Goal: Task Accomplishment & Management: Use online tool/utility

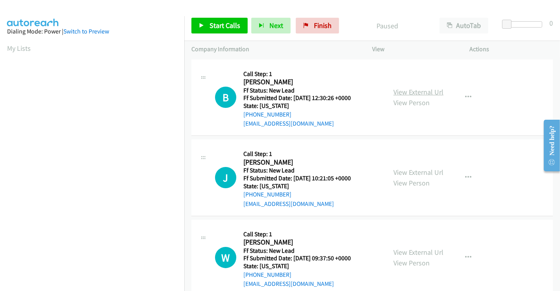
click at [424, 89] on link "View External Url" at bounding box center [419, 91] width 50 height 9
click at [427, 168] on link "View External Url" at bounding box center [419, 172] width 50 height 9
click at [416, 250] on link "View External Url" at bounding box center [419, 252] width 50 height 9
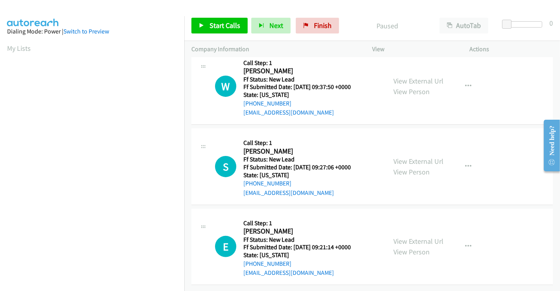
scroll to position [177, 0]
click at [421, 157] on link "View External Url" at bounding box center [419, 161] width 50 height 9
click at [415, 237] on link "View External Url" at bounding box center [419, 241] width 50 height 9
click at [224, 25] on span "Start Calls" at bounding box center [225, 25] width 31 height 9
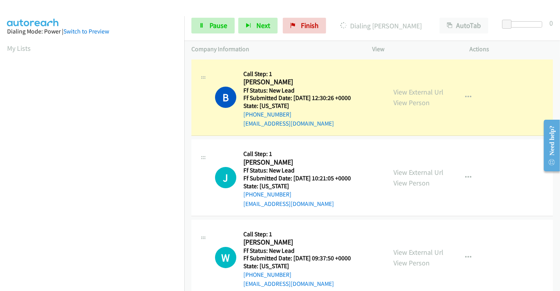
scroll to position [152, 0]
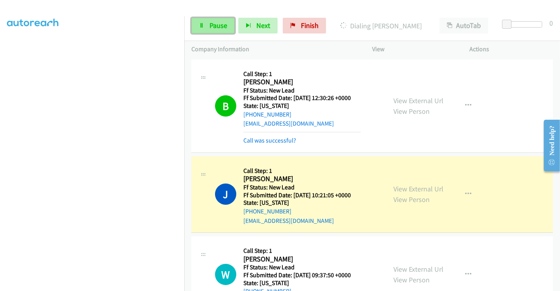
click at [215, 20] on link "Pause" at bounding box center [212, 26] width 43 height 16
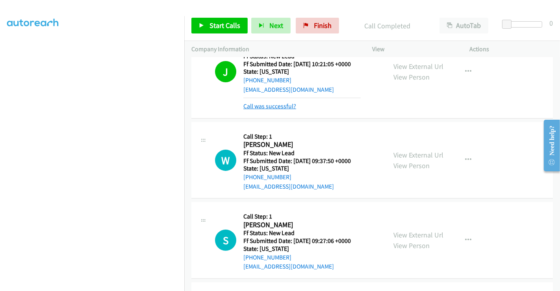
click at [265, 104] on link "Call was successful?" at bounding box center [269, 105] width 53 height 7
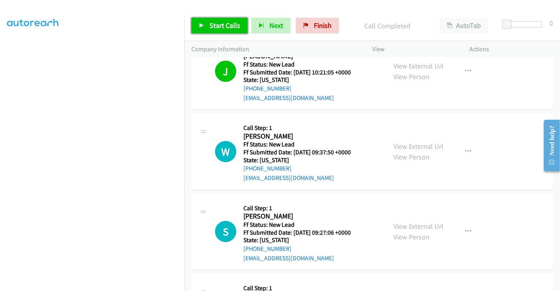
click at [218, 27] on span "Start Calls" at bounding box center [225, 25] width 31 height 9
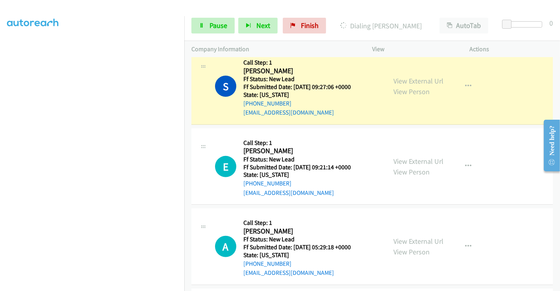
scroll to position [237, 0]
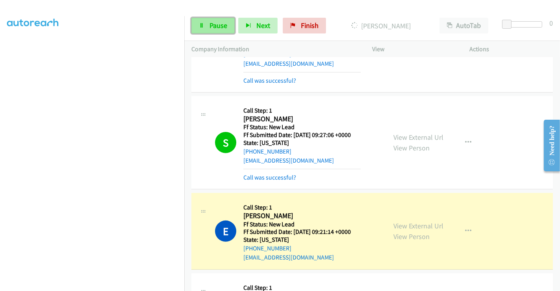
click at [208, 26] on link "Pause" at bounding box center [212, 26] width 43 height 16
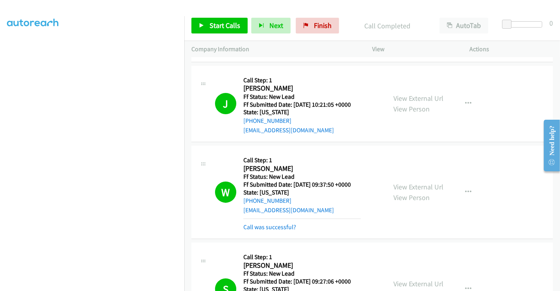
scroll to position [150, 0]
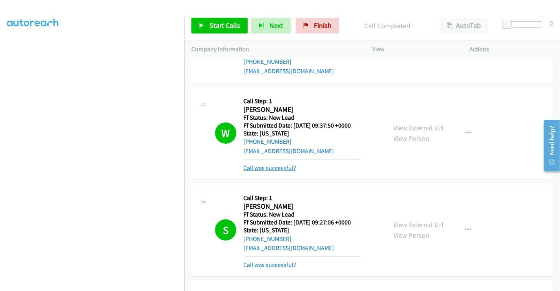
click at [272, 167] on link "Call was successful?" at bounding box center [269, 167] width 53 height 7
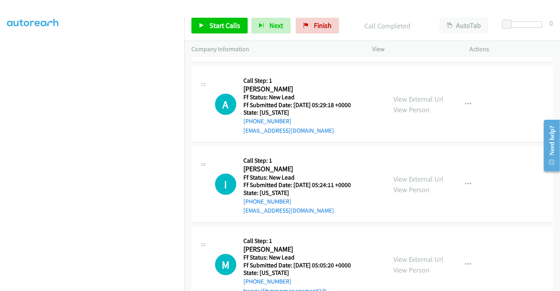
scroll to position [412, 0]
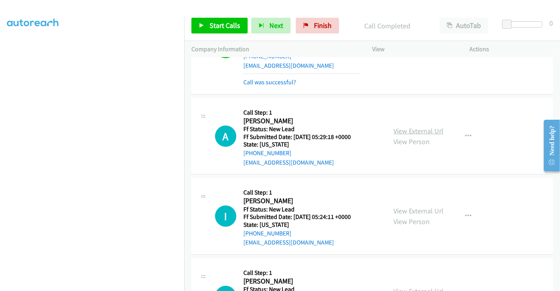
click at [410, 130] on link "View External Url" at bounding box center [419, 130] width 50 height 9
click at [407, 211] on link "View External Url" at bounding box center [419, 210] width 50 height 9
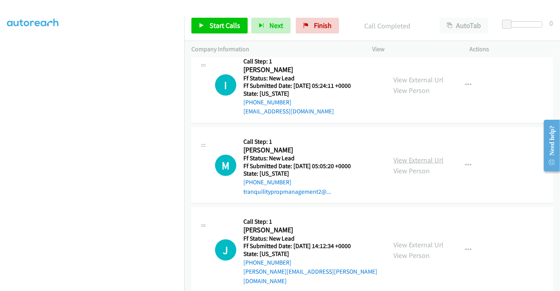
click at [406, 159] on link "View External Url" at bounding box center [419, 160] width 50 height 9
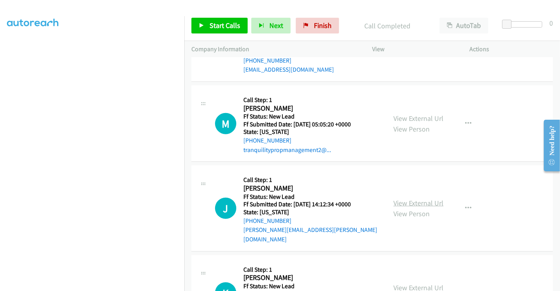
scroll to position [627, 0]
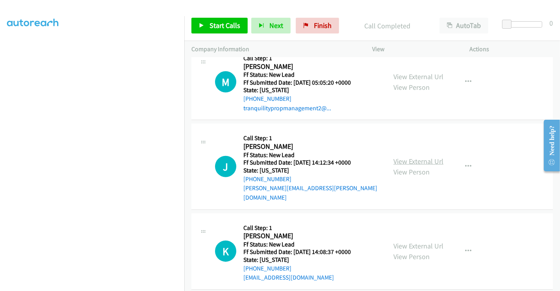
click at [407, 157] on link "View External Url" at bounding box center [419, 161] width 50 height 9
click at [413, 241] on link "View External Url" at bounding box center [419, 245] width 50 height 9
click at [223, 22] on span "Start Calls" at bounding box center [225, 25] width 31 height 9
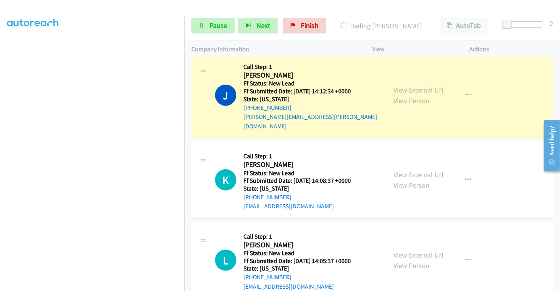
scroll to position [757, 0]
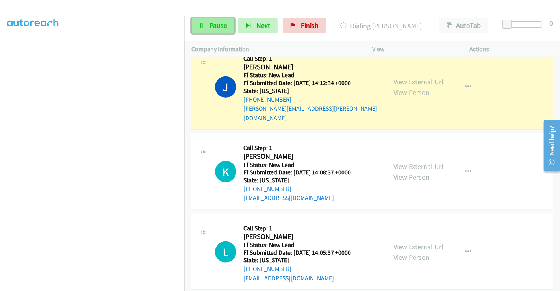
click at [207, 22] on link "Pause" at bounding box center [212, 26] width 43 height 16
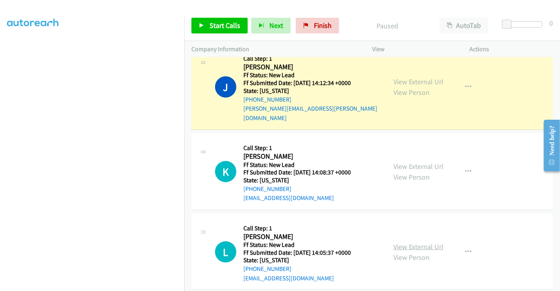
click at [415, 242] on link "View External Url" at bounding box center [419, 246] width 50 height 9
click at [468, 244] on button "button" at bounding box center [468, 252] width 21 height 16
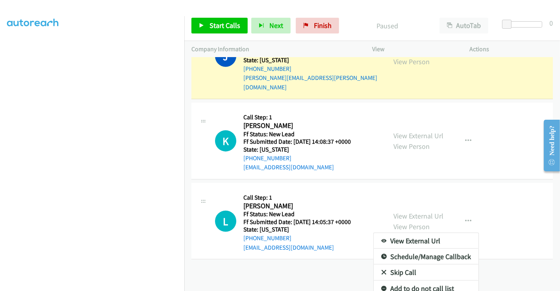
click at [399, 265] on link "Skip Call" at bounding box center [426, 273] width 105 height 16
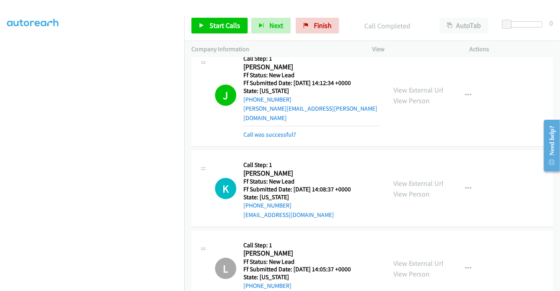
scroll to position [774, 0]
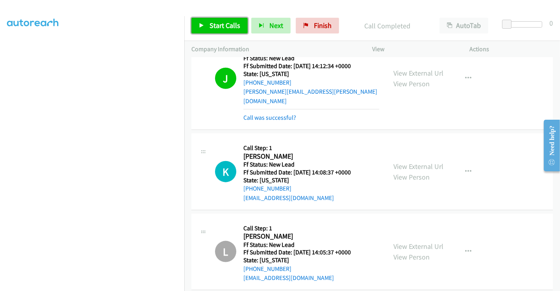
click at [225, 22] on span "Start Calls" at bounding box center [225, 25] width 31 height 9
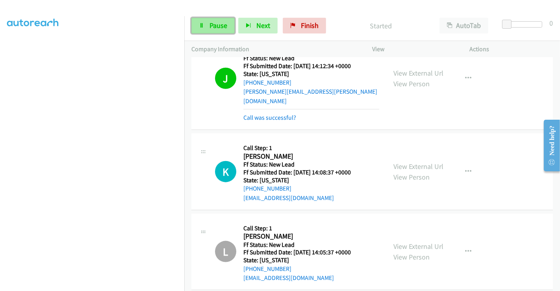
click at [214, 26] on span "Pause" at bounding box center [219, 25] width 18 height 9
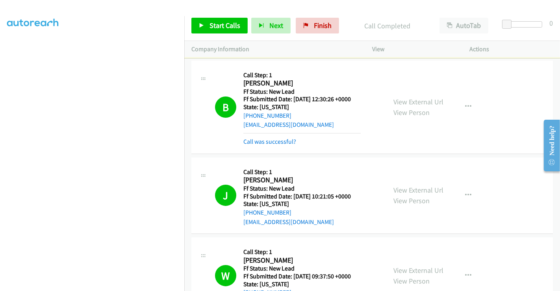
scroll to position [0, 0]
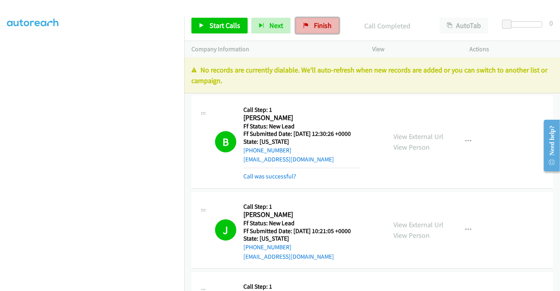
click at [307, 19] on link "Finish" at bounding box center [317, 26] width 43 height 16
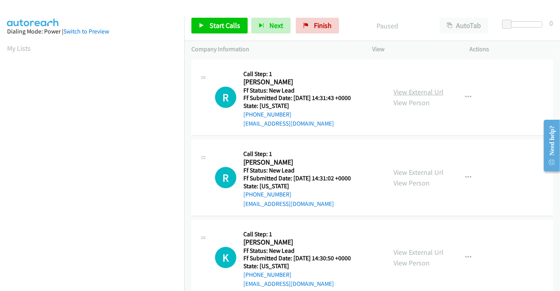
click at [416, 92] on link "View External Url" at bounding box center [419, 91] width 50 height 9
drag, startPoint x: 422, startPoint y: 171, endPoint x: 422, endPoint y: 175, distance: 4.7
click at [422, 171] on link "View External Url" at bounding box center [419, 172] width 50 height 9
click at [421, 252] on link "View External Url" at bounding box center [419, 252] width 50 height 9
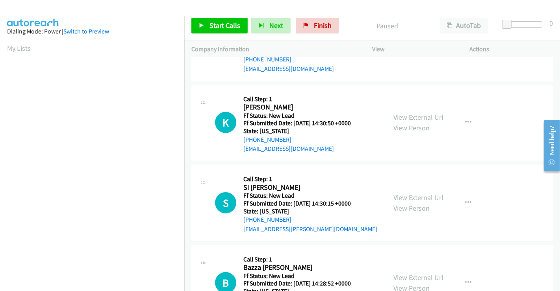
scroll to position [177, 0]
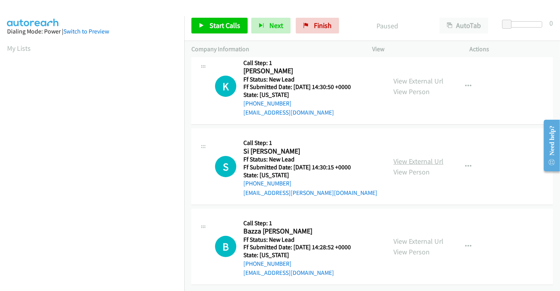
click at [412, 157] on link "View External Url" at bounding box center [419, 161] width 50 height 9
click at [406, 237] on link "View External Url" at bounding box center [419, 241] width 50 height 9
click at [210, 24] on span "Start Calls" at bounding box center [225, 25] width 31 height 9
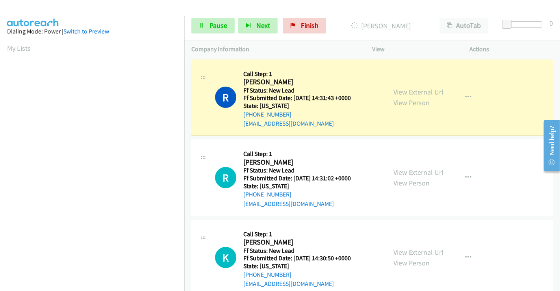
scroll to position [152, 0]
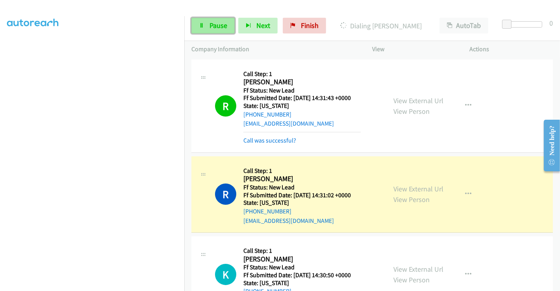
click at [198, 26] on link "Pause" at bounding box center [212, 26] width 43 height 16
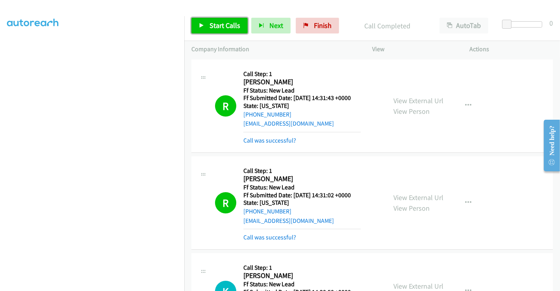
click at [218, 24] on span "Start Calls" at bounding box center [225, 25] width 31 height 9
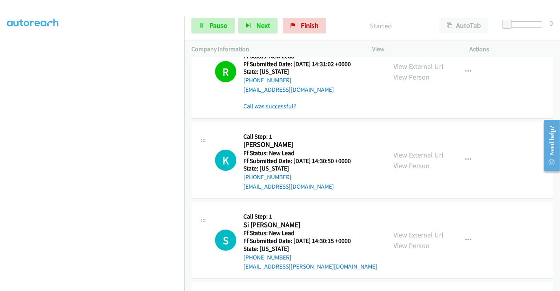
click at [272, 108] on link "Call was successful?" at bounding box center [269, 105] width 53 height 7
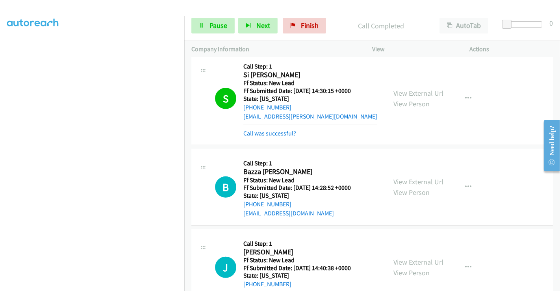
scroll to position [369, 0]
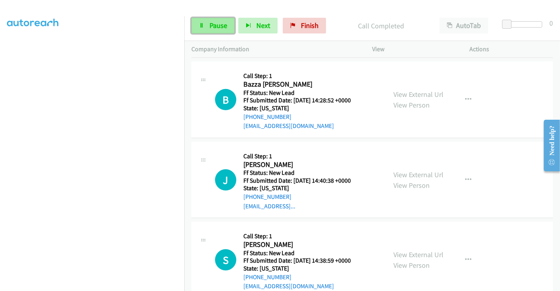
click at [211, 25] on span "Pause" at bounding box center [219, 25] width 18 height 9
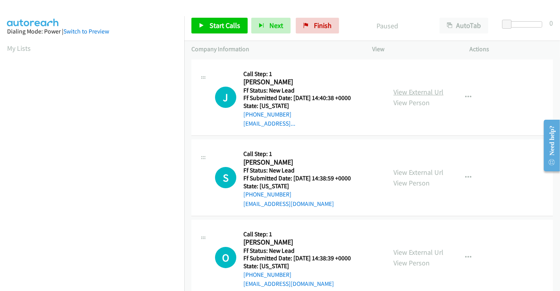
click at [405, 88] on link "View External Url" at bounding box center [419, 91] width 50 height 9
click at [418, 176] on link "View External Url" at bounding box center [419, 172] width 50 height 9
click at [417, 250] on link "View External Url" at bounding box center [419, 252] width 50 height 9
click at [460, 97] on button "button" at bounding box center [468, 97] width 21 height 16
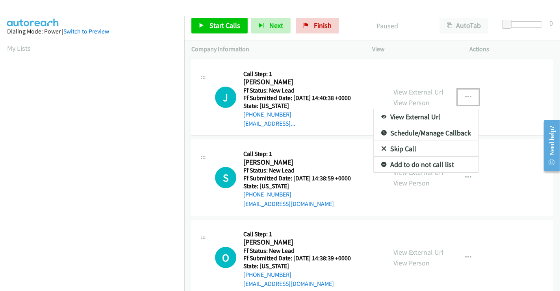
click at [405, 148] on link "Skip Call" at bounding box center [426, 149] width 105 height 16
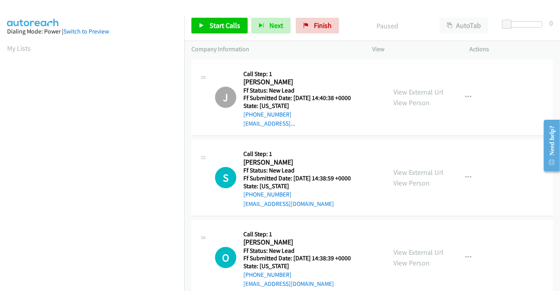
scroll to position [152, 0]
click at [219, 23] on span "Start Calls" at bounding box center [225, 25] width 31 height 9
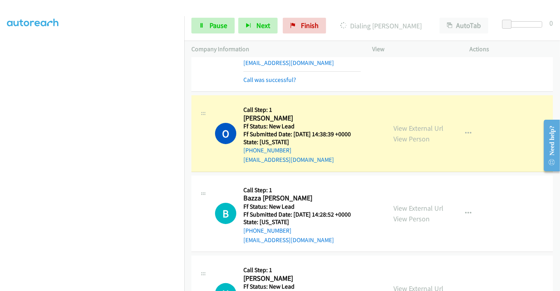
scroll to position [141, 0]
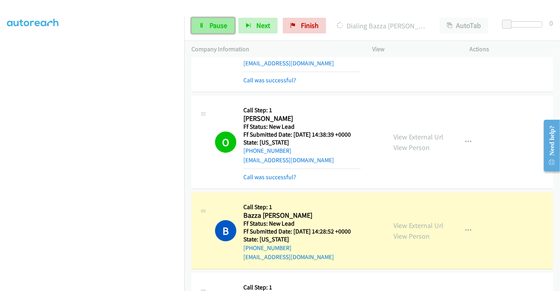
click at [219, 26] on span "Pause" at bounding box center [219, 25] width 18 height 9
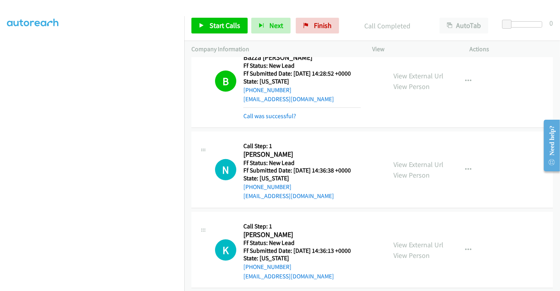
scroll to position [360, 0]
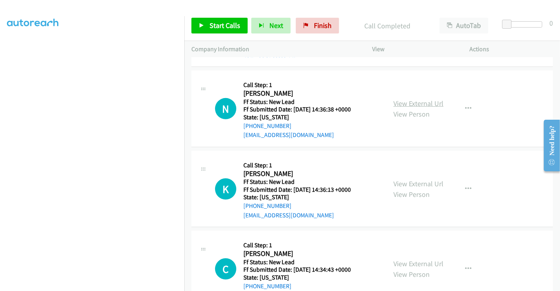
click at [420, 100] on link "View External Url" at bounding box center [419, 103] width 50 height 9
click at [418, 182] on link "View External Url" at bounding box center [419, 183] width 50 height 9
click at [418, 261] on link "View External Url" at bounding box center [419, 263] width 50 height 9
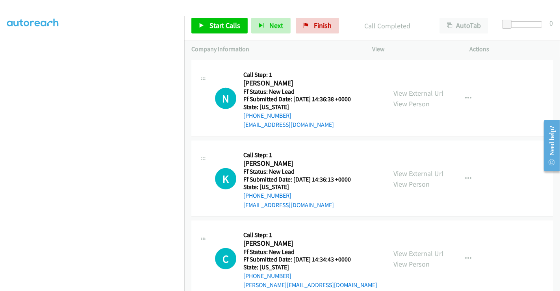
scroll to position [387, 0]
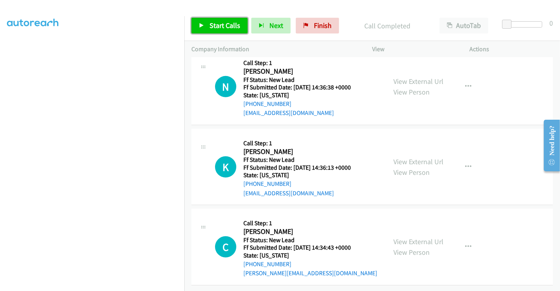
click at [228, 21] on span "Start Calls" at bounding box center [225, 25] width 31 height 9
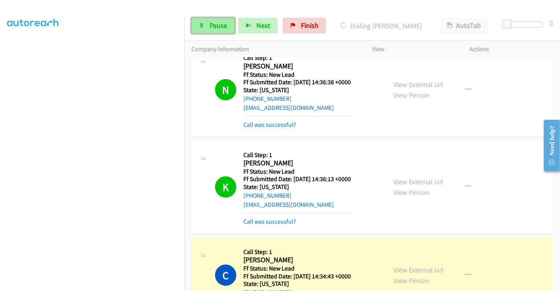
click at [207, 23] on link "Pause" at bounding box center [212, 26] width 43 height 16
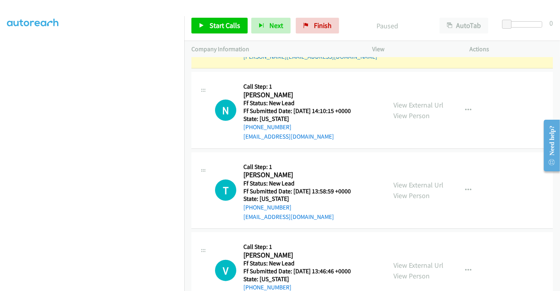
scroll to position [650, 0]
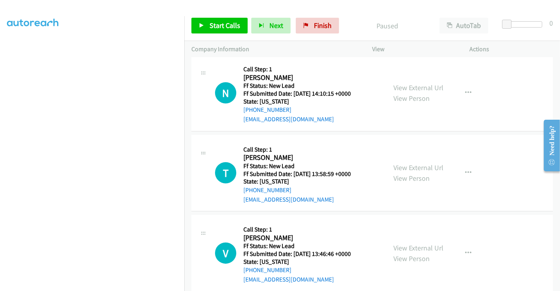
drag, startPoint x: 424, startPoint y: 84, endPoint x: 429, endPoint y: 121, distance: 37.7
click at [418, 84] on link "View External Url" at bounding box center [419, 87] width 50 height 9
click at [416, 165] on link "View External Url" at bounding box center [419, 167] width 50 height 9
click at [417, 246] on link "View External Url" at bounding box center [419, 247] width 50 height 9
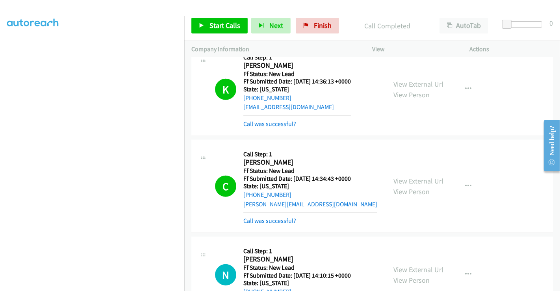
scroll to position [546, 0]
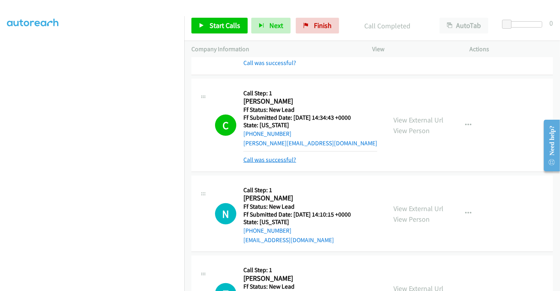
click at [283, 160] on link "Call was successful?" at bounding box center [269, 159] width 53 height 7
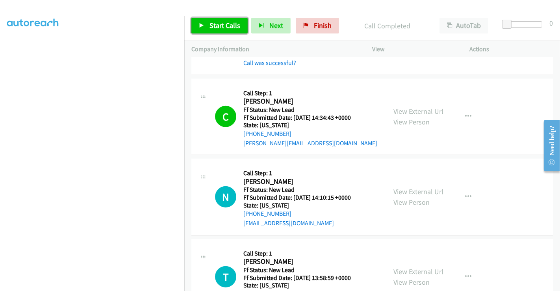
click at [227, 25] on span "Start Calls" at bounding box center [225, 25] width 31 height 9
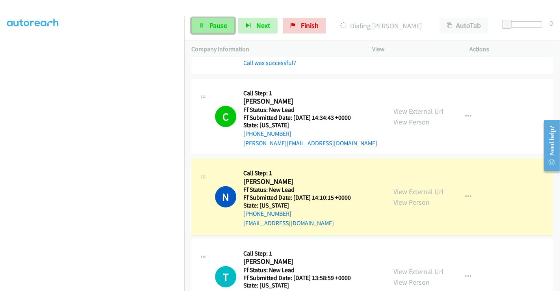
click at [218, 22] on span "Pause" at bounding box center [219, 25] width 18 height 9
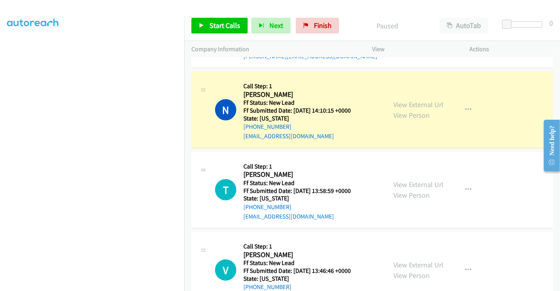
scroll to position [633, 0]
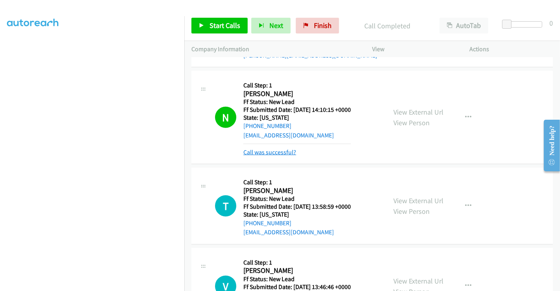
click at [269, 150] on link "Call was successful?" at bounding box center [269, 152] width 53 height 7
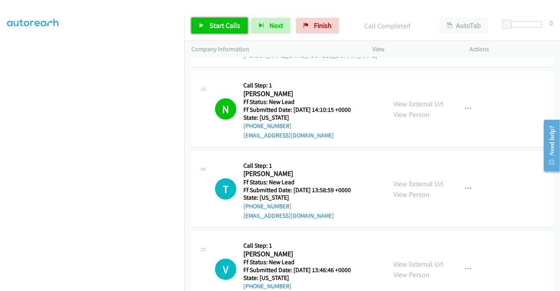
click at [224, 28] on span "Start Calls" at bounding box center [225, 25] width 31 height 9
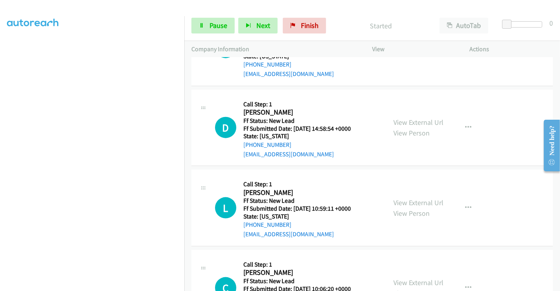
scroll to position [896, 0]
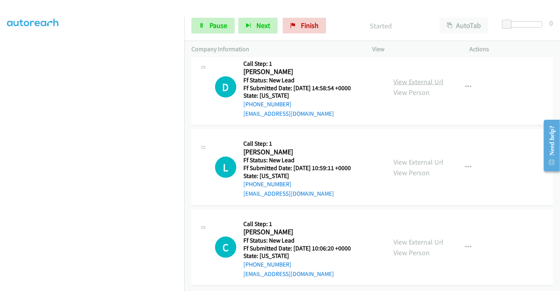
click at [409, 78] on link "View External Url" at bounding box center [419, 81] width 50 height 9
click at [412, 158] on link "View External Url" at bounding box center [419, 162] width 50 height 9
click at [410, 242] on link "View External Url" at bounding box center [419, 242] width 50 height 9
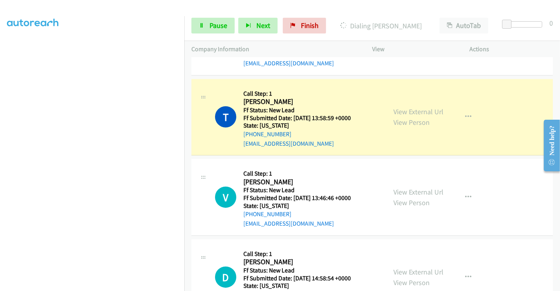
scroll to position [677, 0]
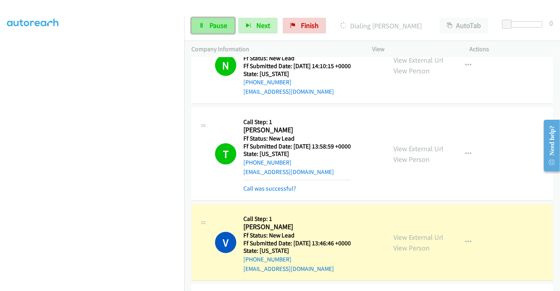
click at [208, 25] on link "Pause" at bounding box center [212, 26] width 43 height 16
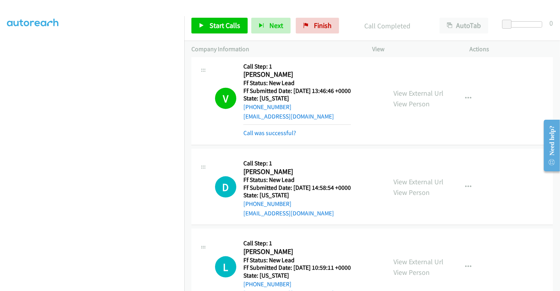
scroll to position [890, 0]
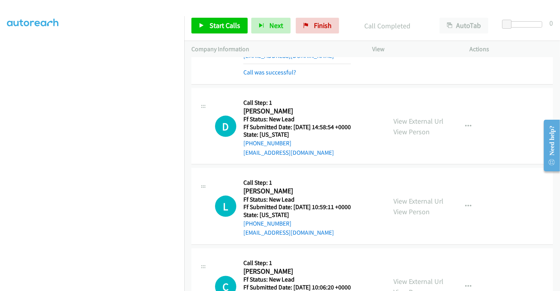
click at [501, 149] on div "D Callback Scheduled Call Step: 1 Dan Delagardelle America/Chicago Ff Status: N…" at bounding box center [372, 126] width 362 height 77
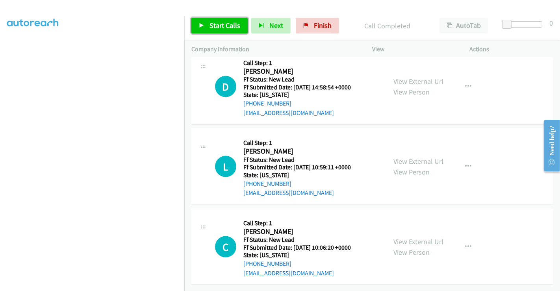
click at [214, 28] on span "Start Calls" at bounding box center [225, 25] width 31 height 9
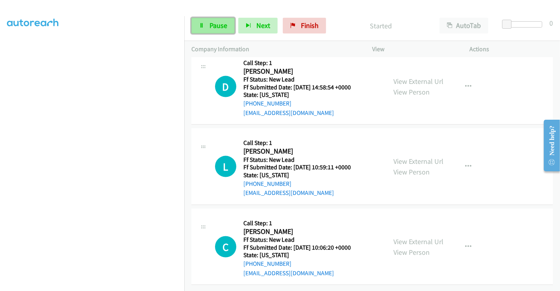
click at [206, 29] on link "Pause" at bounding box center [212, 26] width 43 height 16
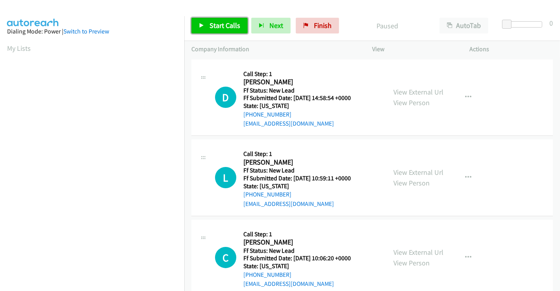
click at [210, 27] on span "Start Calls" at bounding box center [225, 25] width 31 height 9
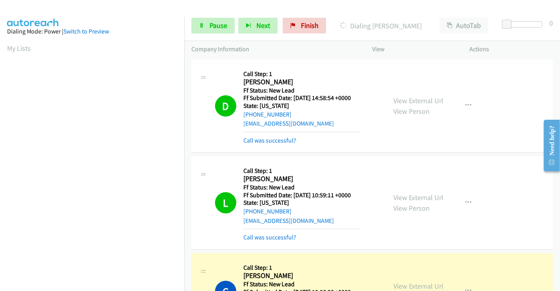
scroll to position [152, 0]
click at [217, 25] on span "Pause" at bounding box center [219, 25] width 18 height 9
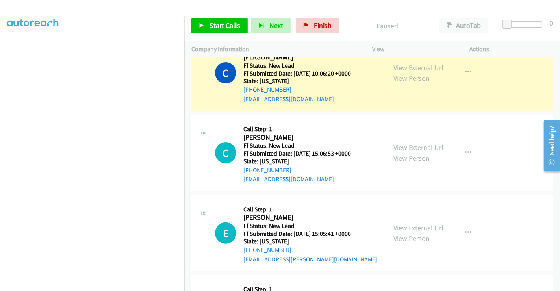
scroll to position [262, 0]
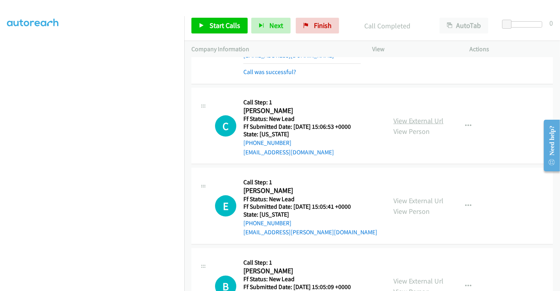
click at [408, 116] on link "View External Url" at bounding box center [419, 120] width 50 height 9
click at [412, 199] on link "View External Url" at bounding box center [419, 200] width 50 height 9
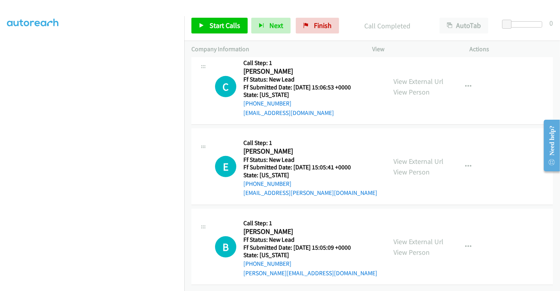
scroll to position [307, 0]
click at [420, 237] on link "View External Url" at bounding box center [419, 241] width 50 height 9
click at [217, 26] on span "Start Calls" at bounding box center [225, 25] width 31 height 9
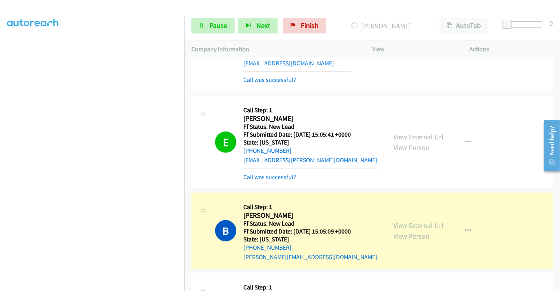
scroll to position [395, 0]
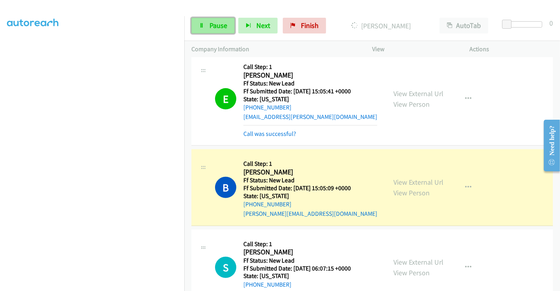
click at [214, 20] on link "Pause" at bounding box center [212, 26] width 43 height 16
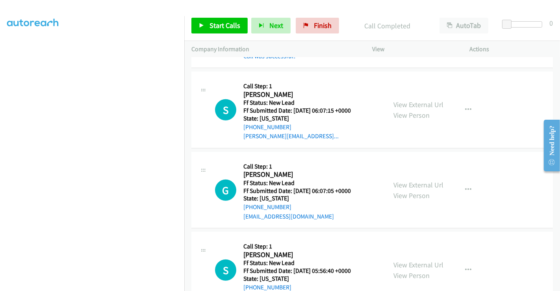
scroll to position [570, 0]
click at [413, 100] on link "View External Url" at bounding box center [419, 104] width 50 height 9
click at [416, 183] on link "View External Url" at bounding box center [419, 184] width 50 height 9
click at [413, 263] on link "View External Url" at bounding box center [419, 264] width 50 height 9
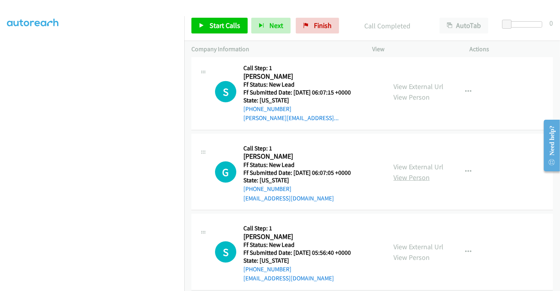
scroll to position [597, 0]
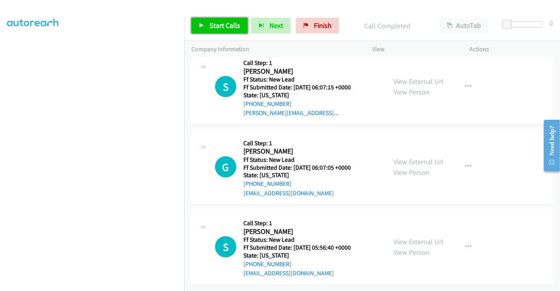
click at [221, 23] on span "Start Calls" at bounding box center [225, 25] width 31 height 9
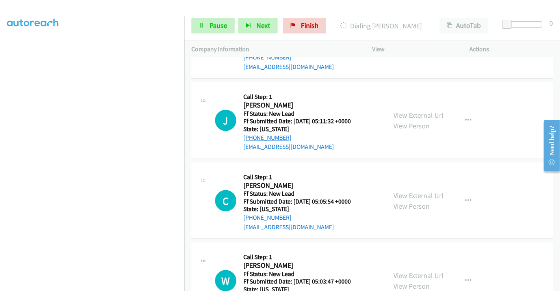
scroll to position [854, 0]
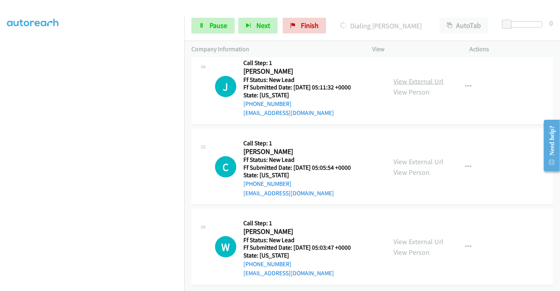
click at [415, 77] on link "View External Url" at bounding box center [419, 81] width 50 height 9
click at [414, 157] on link "View External Url" at bounding box center [419, 161] width 50 height 9
click at [417, 237] on link "View External Url" at bounding box center [419, 241] width 50 height 9
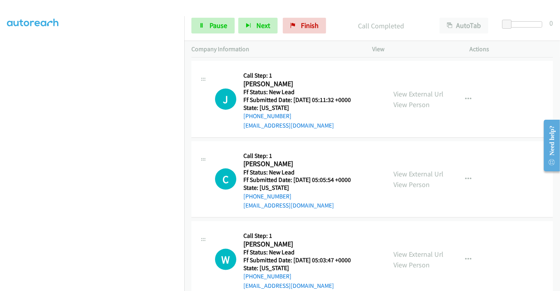
scroll to position [871, 0]
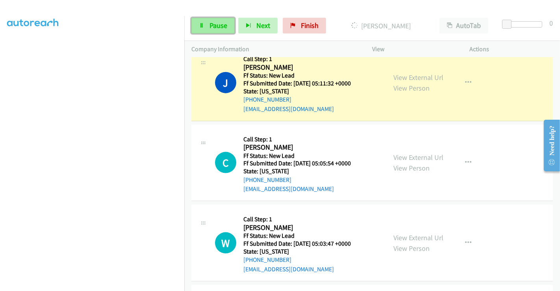
click at [214, 29] on span "Pause" at bounding box center [219, 25] width 18 height 9
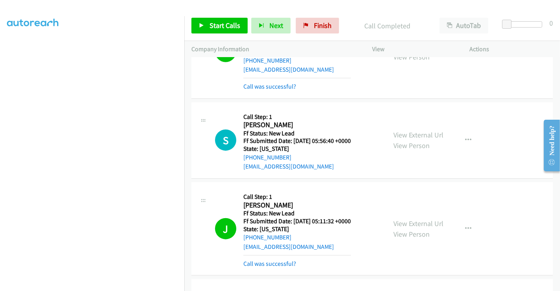
scroll to position [654, 0]
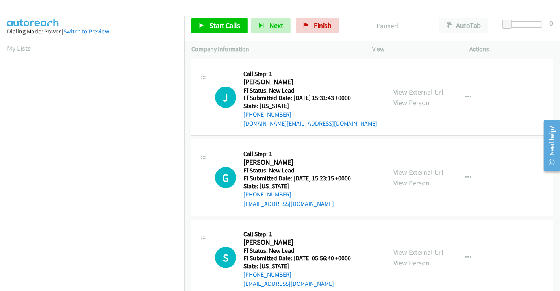
click at [412, 91] on link "View External Url" at bounding box center [419, 91] width 50 height 9
click at [410, 173] on link "View External Url" at bounding box center [419, 172] width 50 height 9
click at [215, 20] on link "Start Calls" at bounding box center [219, 26] width 56 height 16
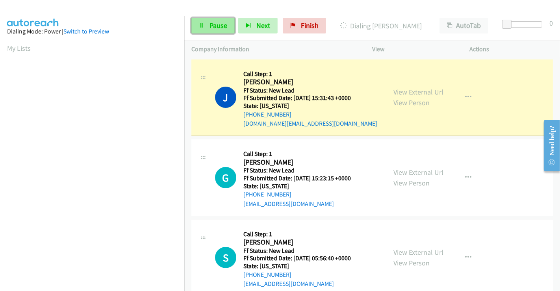
click at [210, 23] on span "Pause" at bounding box center [219, 25] width 18 height 9
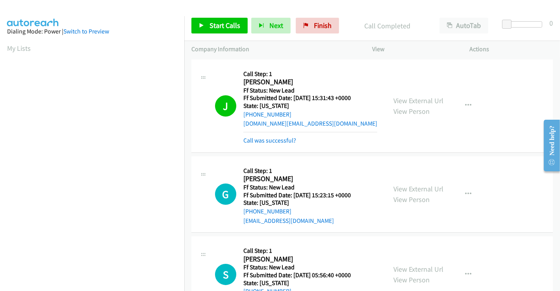
scroll to position [152, 0]
click at [217, 22] on span "Start Calls" at bounding box center [225, 25] width 31 height 9
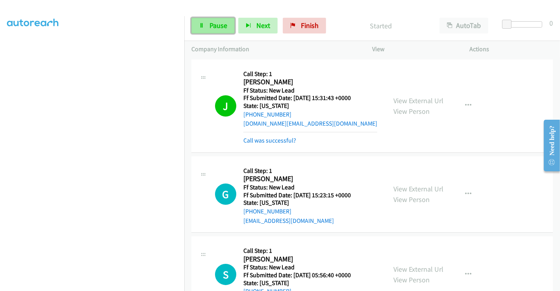
click at [215, 25] on span "Pause" at bounding box center [219, 25] width 18 height 9
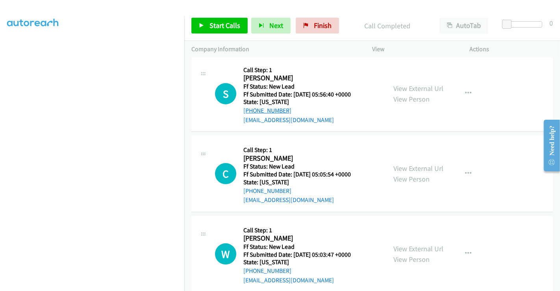
scroll to position [210, 0]
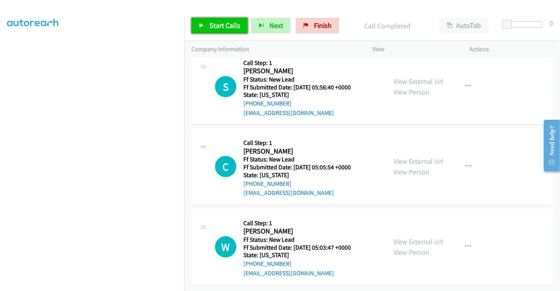
click at [219, 22] on span "Start Calls" at bounding box center [225, 25] width 31 height 9
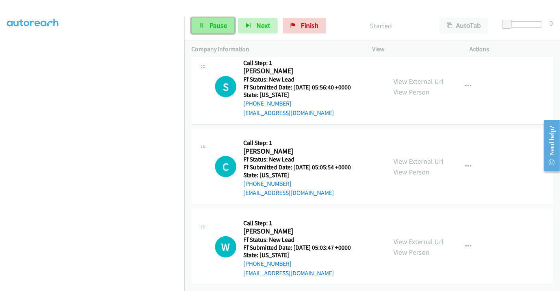
click at [210, 24] on span "Pause" at bounding box center [219, 25] width 18 height 9
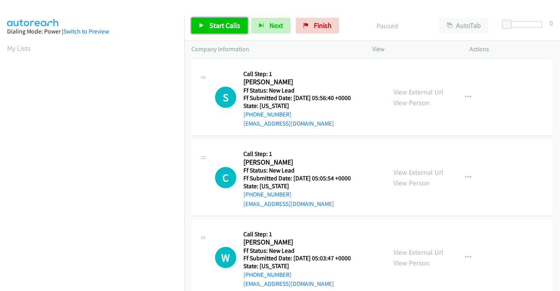
click at [231, 21] on span "Start Calls" at bounding box center [225, 25] width 31 height 9
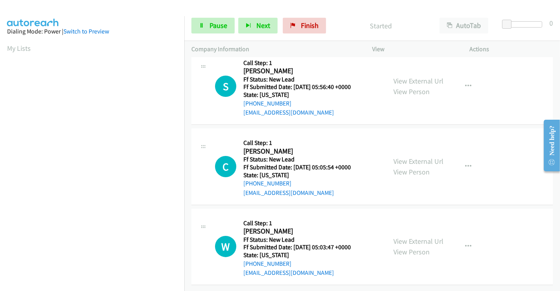
scroll to position [17, 0]
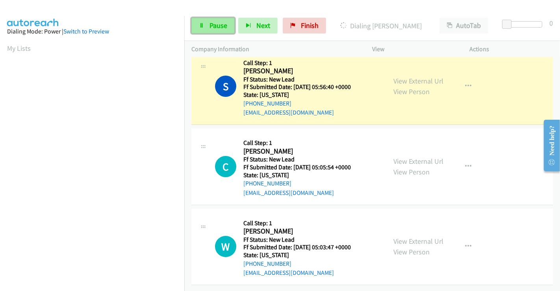
click at [212, 25] on span "Pause" at bounding box center [219, 25] width 18 height 9
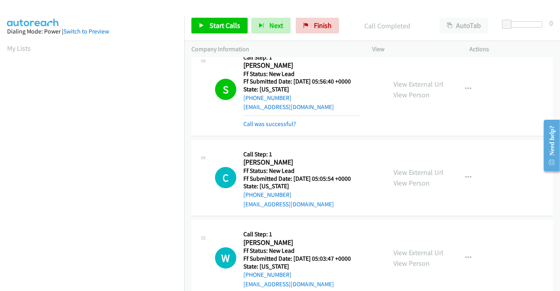
scroll to position [152, 0]
click at [228, 24] on span "Start Calls" at bounding box center [225, 25] width 31 height 9
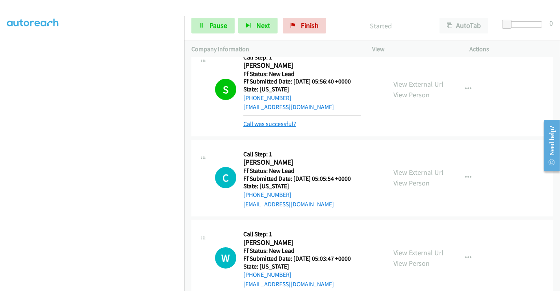
click at [272, 122] on link "Call was successful?" at bounding box center [269, 123] width 53 height 7
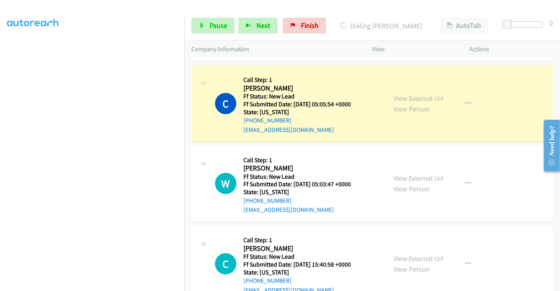
scroll to position [61, 0]
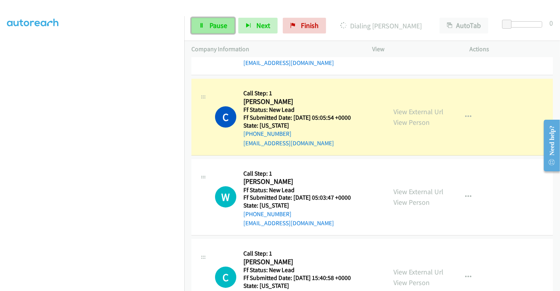
click at [217, 30] on link "Pause" at bounding box center [212, 26] width 43 height 16
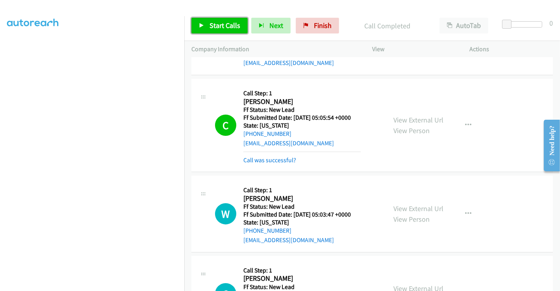
click at [227, 24] on span "Start Calls" at bounding box center [225, 25] width 31 height 9
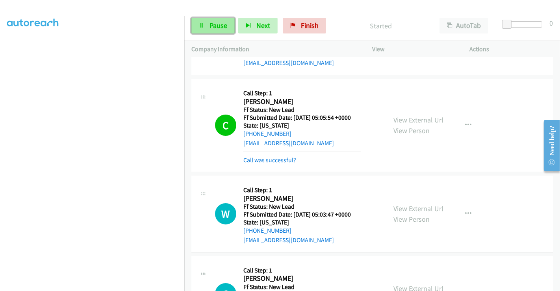
click at [218, 26] on span "Pause" at bounding box center [219, 25] width 18 height 9
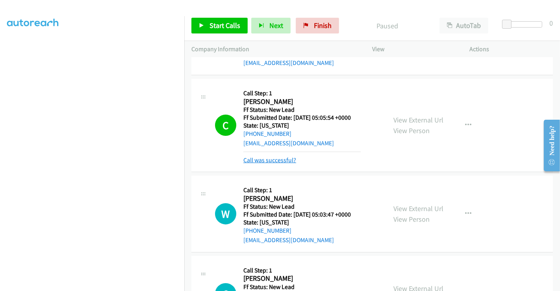
click at [273, 162] on link "Call was successful?" at bounding box center [269, 159] width 53 height 7
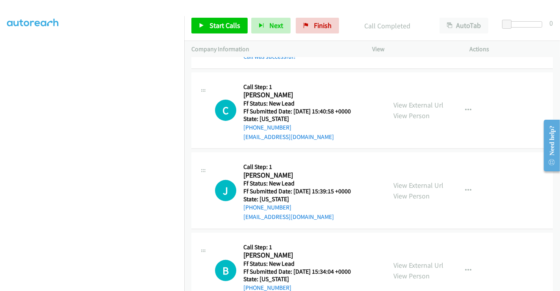
scroll to position [274, 0]
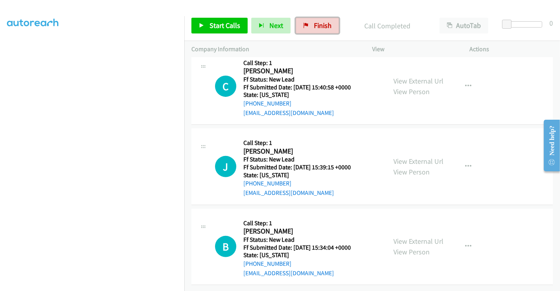
drag, startPoint x: 309, startPoint y: 18, endPoint x: 312, endPoint y: 42, distance: 24.1
click at [309, 18] on link "Finish" at bounding box center [317, 26] width 43 height 16
